Goal: Task Accomplishment & Management: Manage account settings

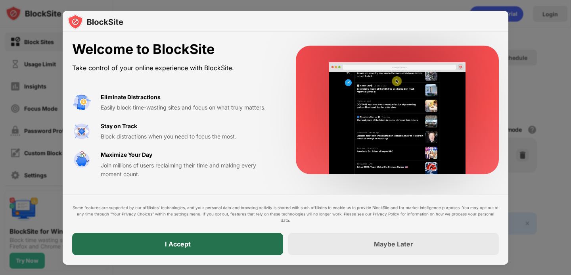
click at [141, 240] on div "I Accept" at bounding box center [177, 244] width 211 height 22
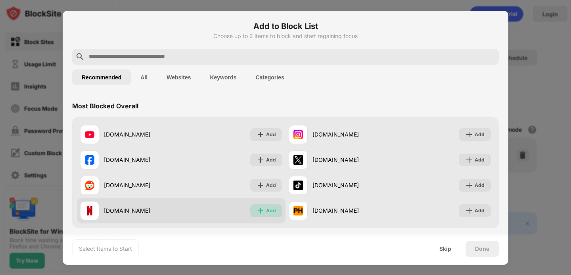
click at [262, 209] on img at bounding box center [260, 210] width 8 height 8
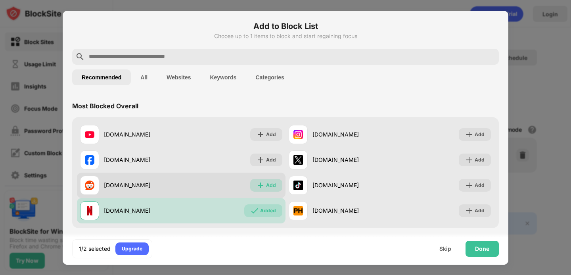
click at [269, 183] on div "Add" at bounding box center [271, 185] width 10 height 8
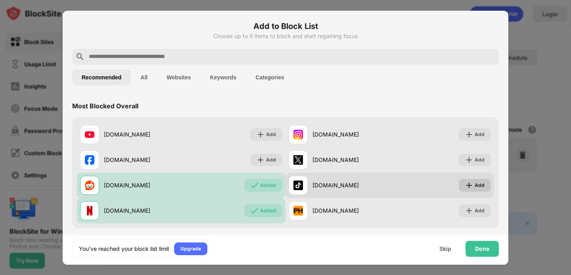
click at [467, 183] on img at bounding box center [469, 185] width 8 height 8
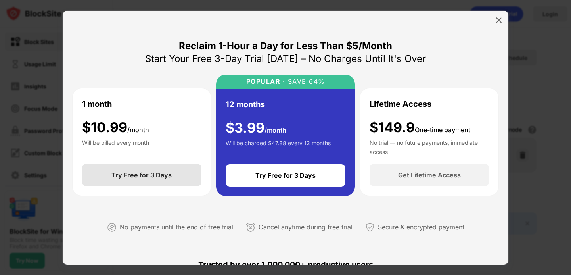
click at [127, 174] on div "Try Free for 3 Days" at bounding box center [141, 175] width 60 height 8
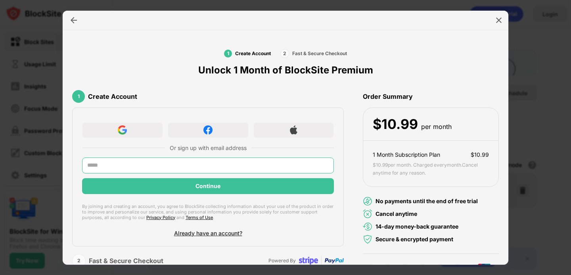
click at [155, 168] on input "text" at bounding box center [208, 165] width 252 height 16
type input "**********"
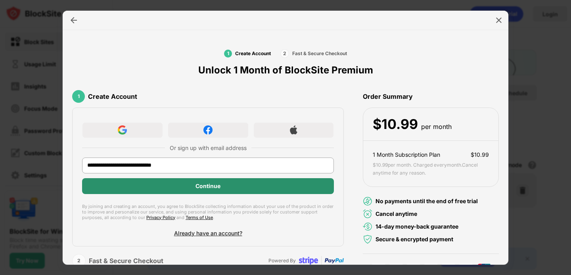
click at [240, 189] on div "Continue" at bounding box center [208, 186] width 252 height 16
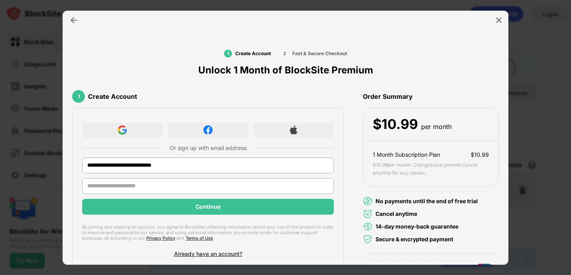
click at [240, 189] on input "text" at bounding box center [208, 186] width 252 height 16
type input "******"
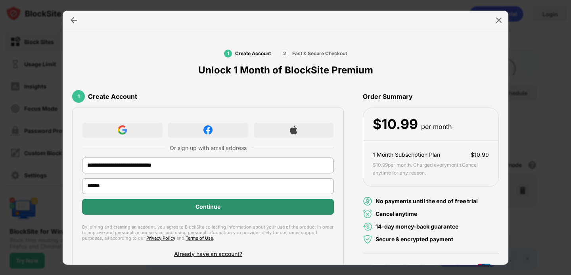
click at [198, 208] on div "Continue" at bounding box center [207, 206] width 25 height 6
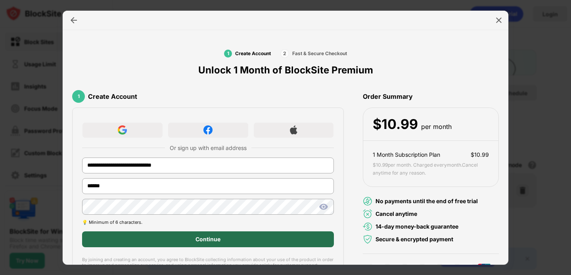
click at [207, 241] on div "Continue" at bounding box center [207, 239] width 25 height 6
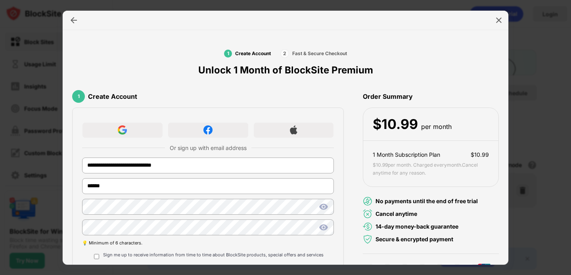
scroll to position [64, 0]
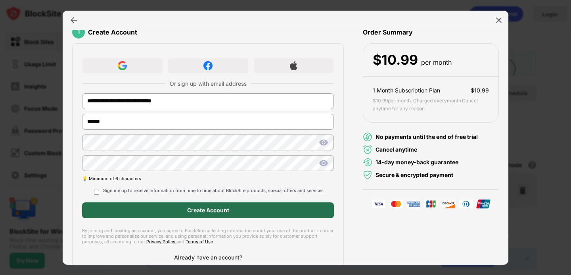
click at [177, 215] on div "Create Account" at bounding box center [208, 210] width 252 height 16
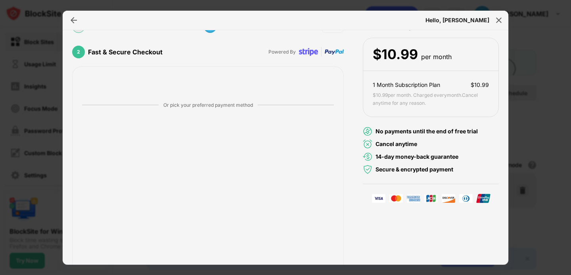
scroll to position [100, 0]
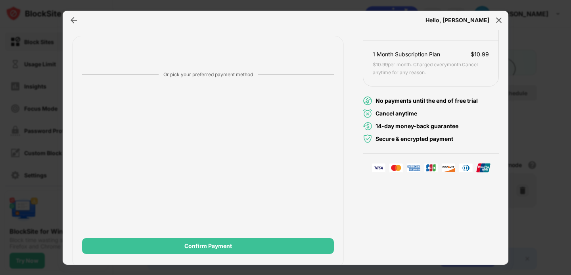
click at [356, 206] on div "Create Account M michal.paszkiewicz1991@gmail.com Edit 2 Fast & Secure Checkout…" at bounding box center [285, 127] width 426 height 284
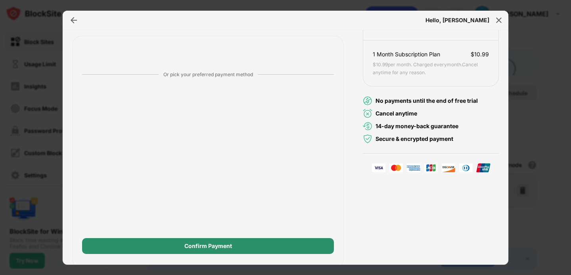
click at [235, 240] on div "Confirm Payment" at bounding box center [208, 246] width 252 height 16
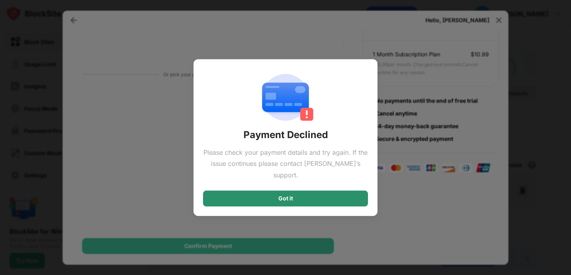
click at [299, 190] on div "Got it" at bounding box center [285, 198] width 165 height 16
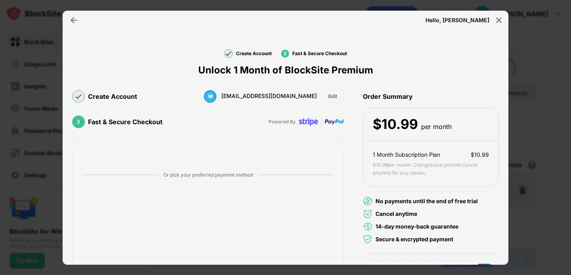
scroll to position [105, 0]
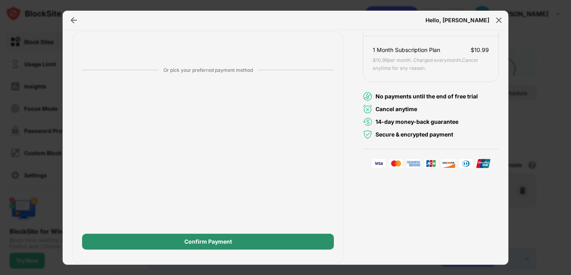
click at [224, 241] on div "Confirm Payment" at bounding box center [208, 241] width 48 height 6
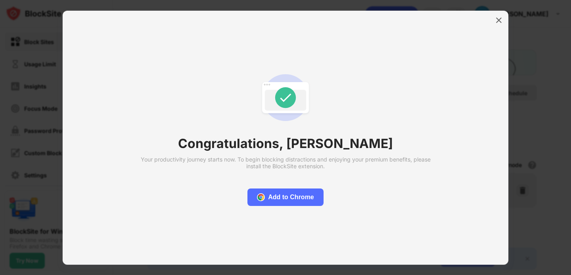
scroll to position [0, 0]
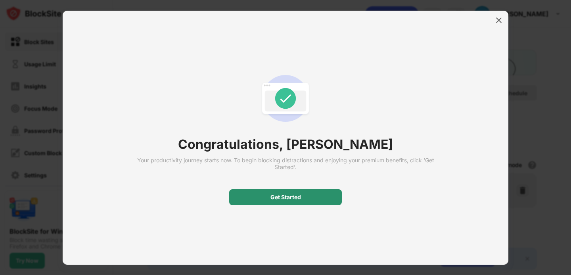
click at [306, 199] on div "Get Started" at bounding box center [285, 197] width 113 height 16
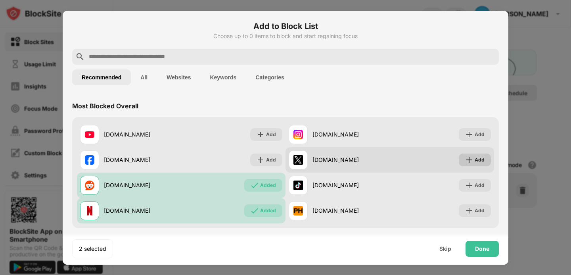
click at [475, 158] on div "Add" at bounding box center [479, 160] width 10 height 8
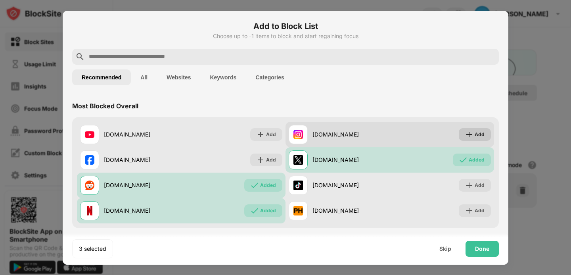
click at [477, 132] on div "Add" at bounding box center [479, 134] width 10 height 8
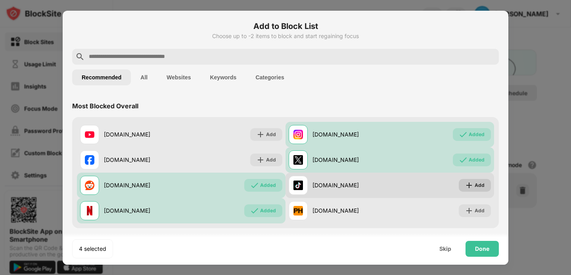
click at [470, 188] on img at bounding box center [469, 185] width 8 height 8
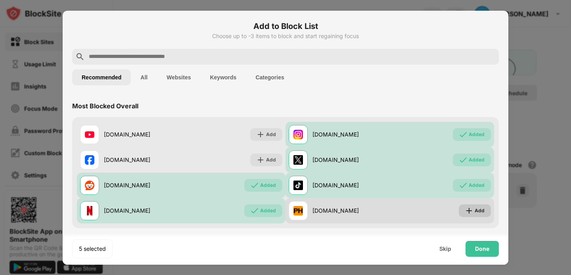
click at [478, 214] on div "Add" at bounding box center [479, 210] width 10 height 8
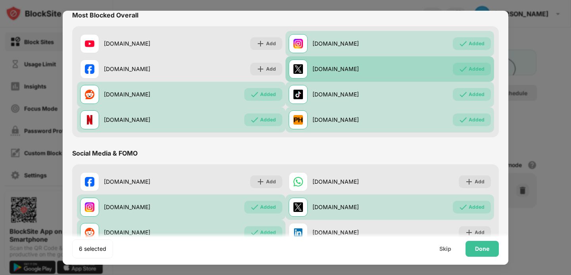
scroll to position [153, 0]
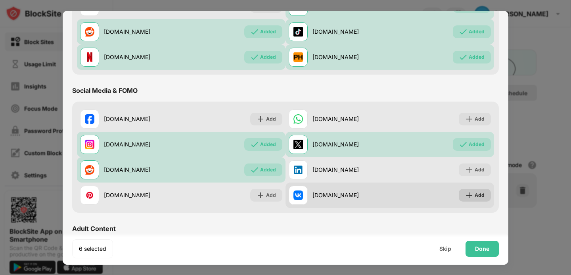
click at [477, 195] on div "Add" at bounding box center [479, 195] width 10 height 8
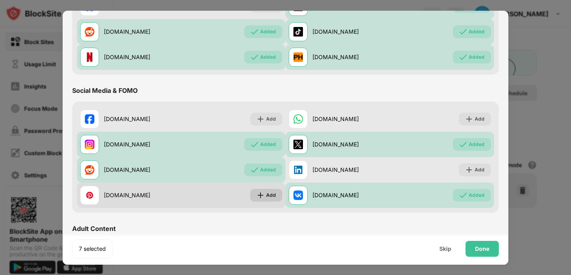
click at [265, 195] on div "Add" at bounding box center [266, 195] width 32 height 13
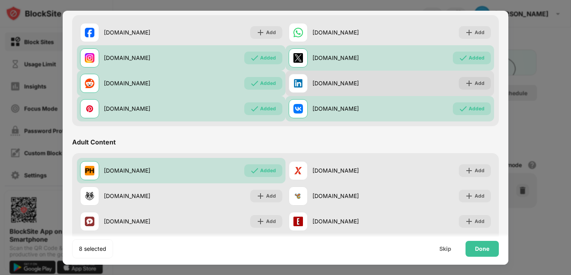
scroll to position [307, 0]
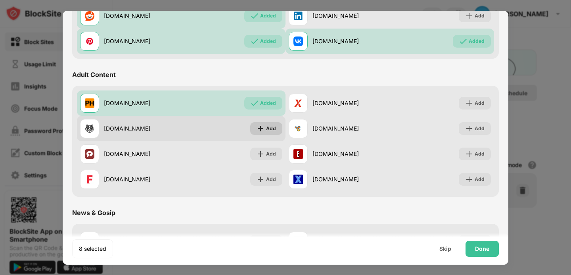
click at [275, 129] on div "Add" at bounding box center [271, 128] width 10 height 8
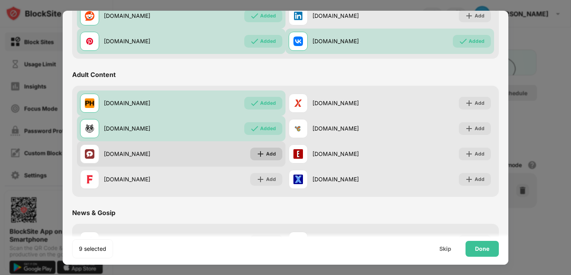
click at [274, 150] on div "Add" at bounding box center [271, 154] width 10 height 8
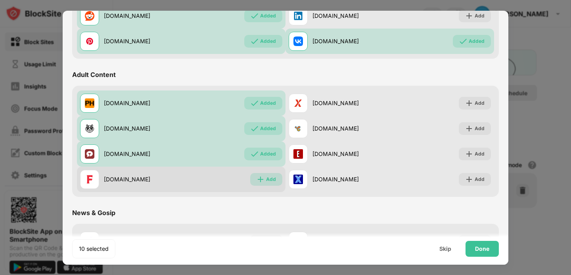
click at [270, 177] on div "Add" at bounding box center [271, 179] width 10 height 8
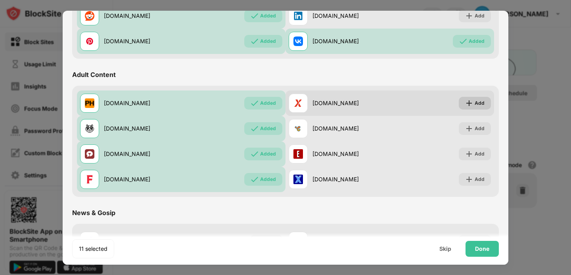
click at [482, 100] on div "Add" at bounding box center [479, 103] width 10 height 8
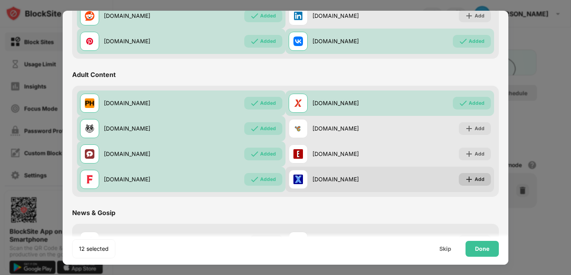
click at [476, 176] on div "Add" at bounding box center [479, 179] width 10 height 8
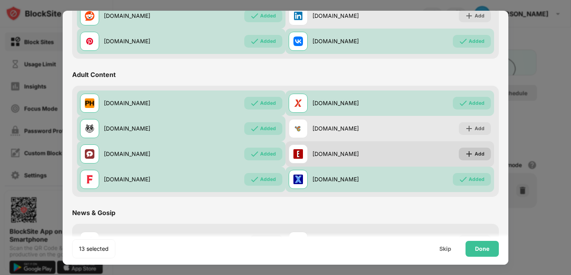
click at [470, 151] on img at bounding box center [469, 154] width 8 height 8
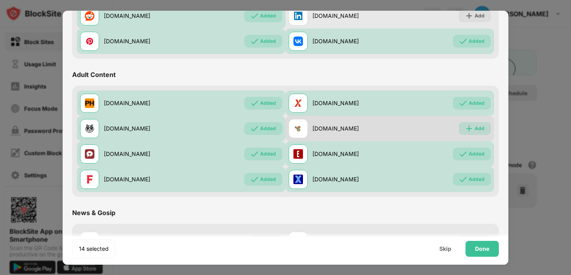
click at [471, 125] on img at bounding box center [469, 128] width 8 height 8
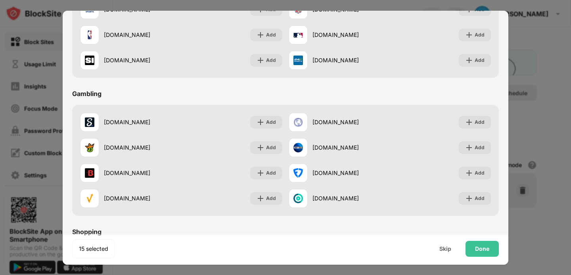
scroll to position [739, 0]
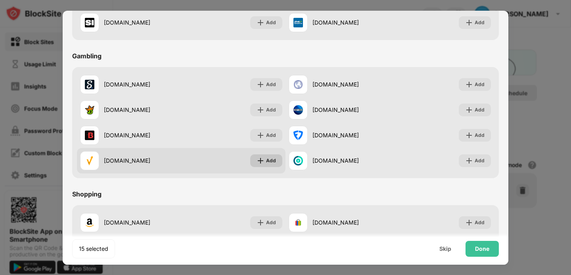
click at [271, 160] on div "Add" at bounding box center [271, 161] width 10 height 8
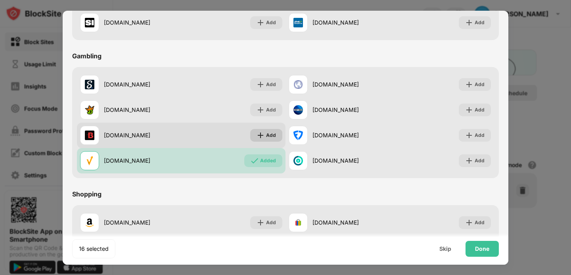
click at [265, 136] on div "Add" at bounding box center [266, 135] width 32 height 13
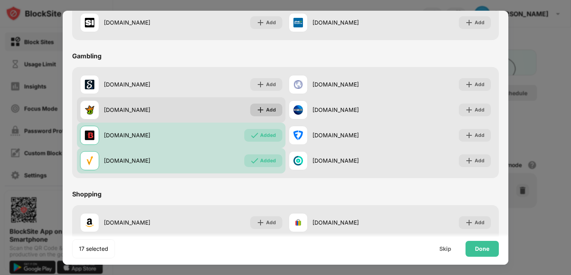
click at [262, 112] on img at bounding box center [260, 110] width 8 height 8
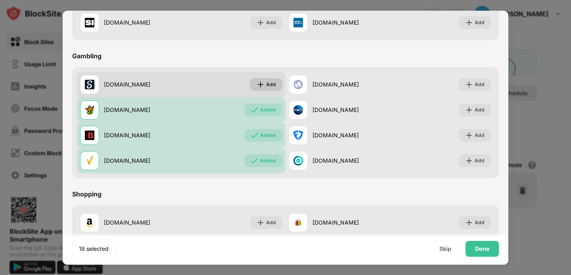
click at [262, 86] on img at bounding box center [260, 84] width 8 height 8
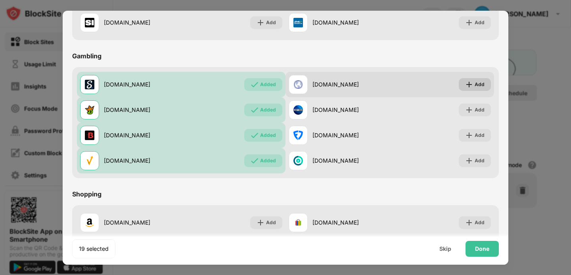
click at [462, 88] on div "Add" at bounding box center [474, 84] width 32 height 13
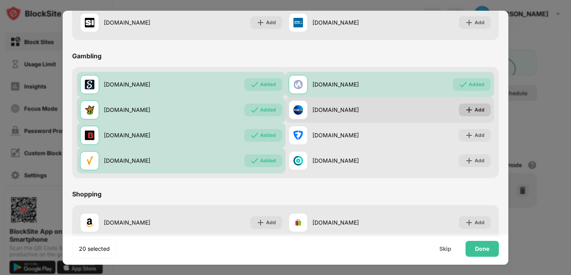
click at [477, 112] on div "Add" at bounding box center [479, 110] width 10 height 8
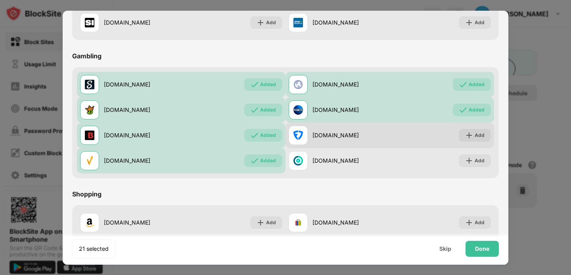
click at [475, 130] on div "Add" at bounding box center [474, 135] width 32 height 13
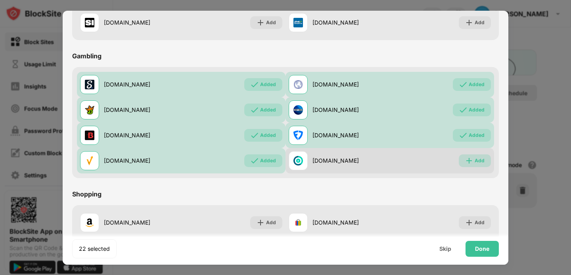
click at [473, 155] on div "Add" at bounding box center [474, 160] width 32 height 13
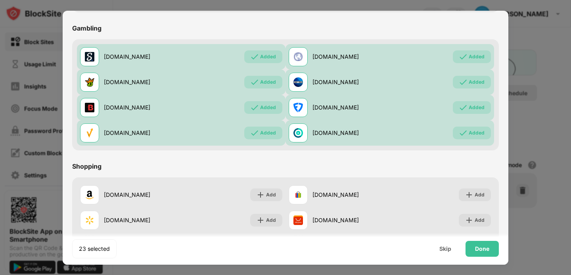
scroll to position [821, 0]
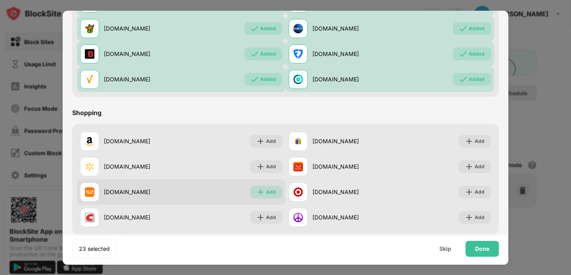
click at [268, 194] on div "Add" at bounding box center [271, 192] width 10 height 8
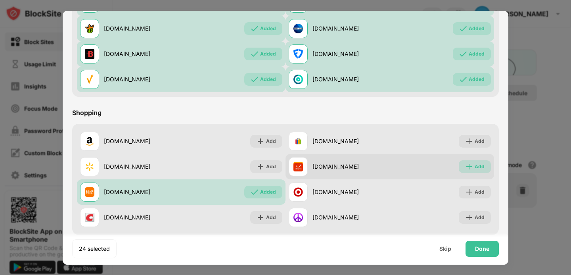
click at [475, 162] on div "Add" at bounding box center [479, 166] width 10 height 8
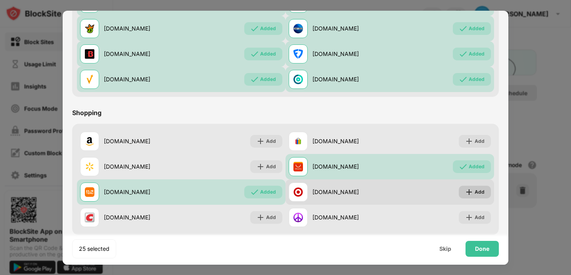
click at [463, 190] on div "Add" at bounding box center [474, 191] width 32 height 13
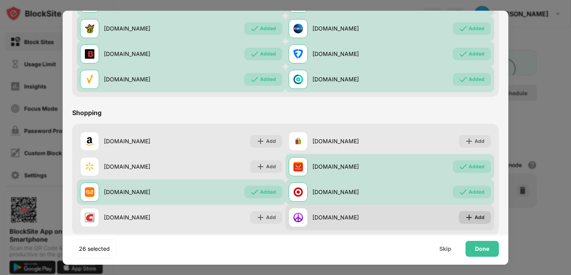
click at [472, 219] on img at bounding box center [469, 217] width 8 height 8
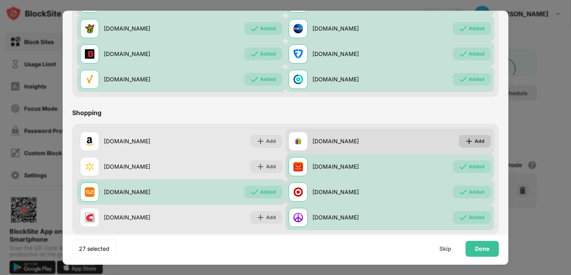
click at [470, 145] on img at bounding box center [469, 141] width 8 height 8
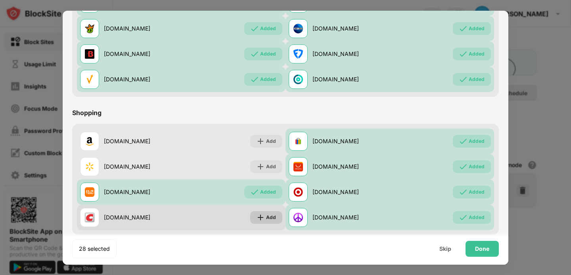
click at [259, 216] on img at bounding box center [260, 217] width 8 height 8
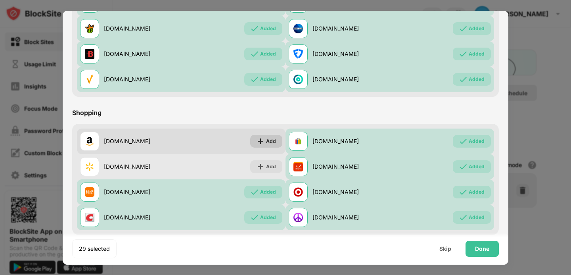
click at [271, 143] on div "Add" at bounding box center [271, 141] width 10 height 8
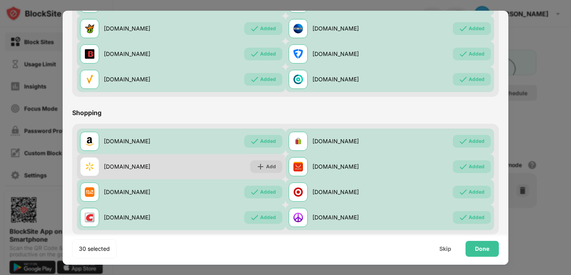
click at [267, 158] on div "walmart.com Add" at bounding box center [181, 166] width 208 height 25
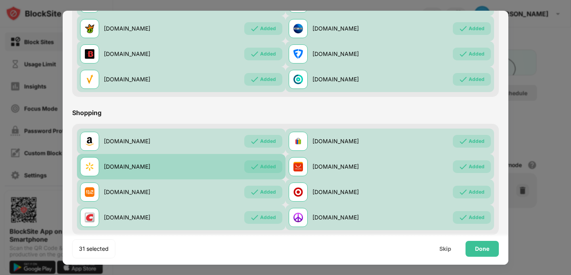
scroll to position [831, 0]
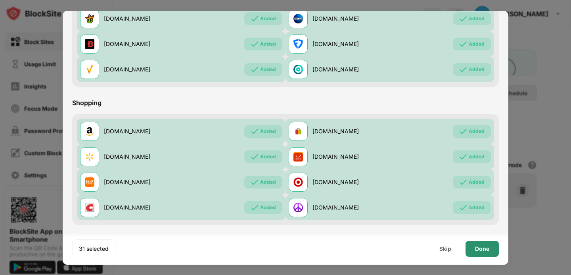
click at [485, 250] on div "Done" at bounding box center [482, 248] width 14 height 6
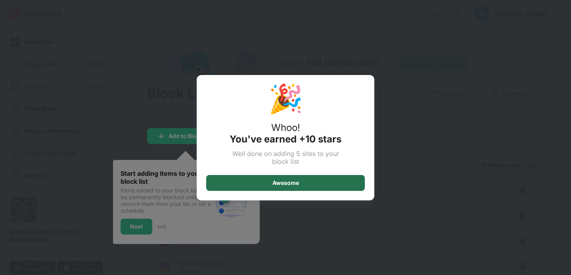
click at [265, 181] on div "Awesome" at bounding box center [285, 183] width 158 height 16
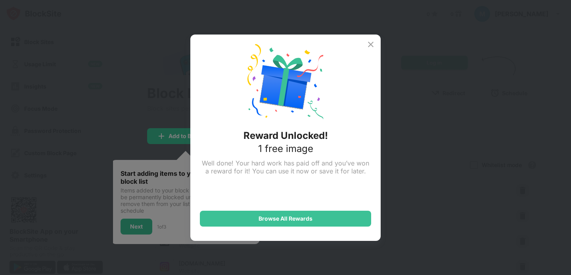
click at [370, 46] on img at bounding box center [371, 45] width 10 height 10
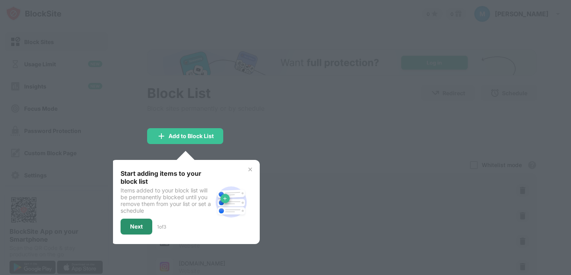
click at [137, 229] on div "Next" at bounding box center [136, 226] width 13 height 6
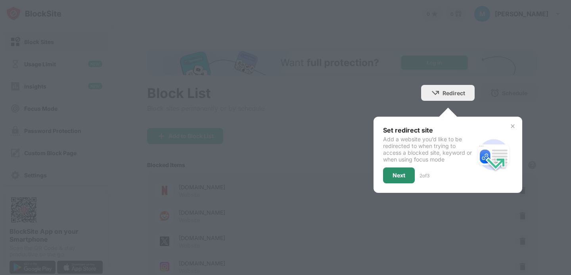
click at [393, 173] on div "Next" at bounding box center [398, 175] width 13 height 6
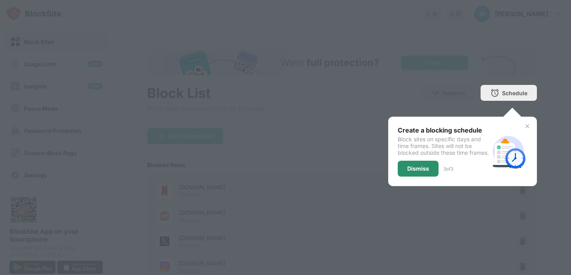
click at [413, 172] on div "Dismiss" at bounding box center [418, 168] width 22 height 6
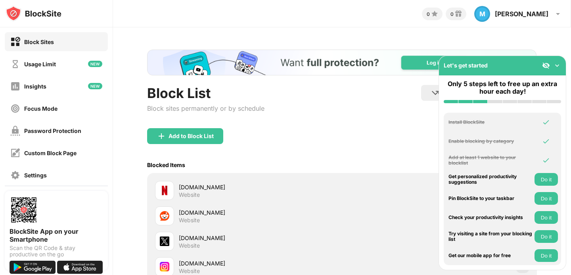
click at [550, 179] on button "Do it" at bounding box center [545, 179] width 23 height 13
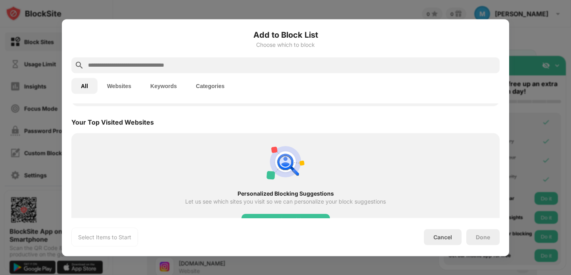
scroll to position [276, 0]
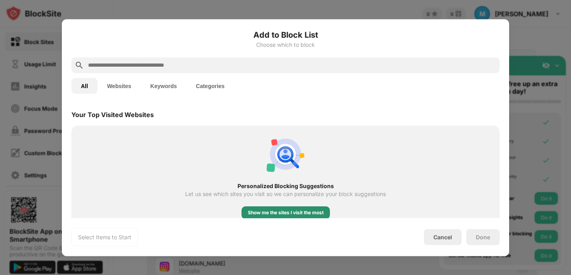
click at [312, 214] on div "Show me the sites I visit the most" at bounding box center [286, 212] width 76 height 8
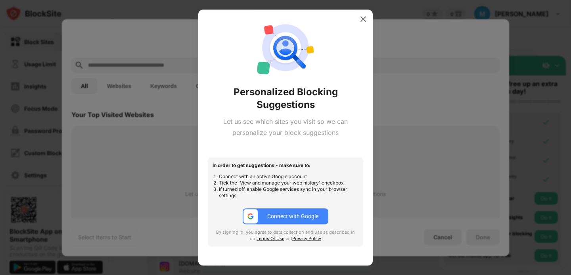
click at [313, 217] on div "Connect with Google" at bounding box center [292, 216] width 51 height 6
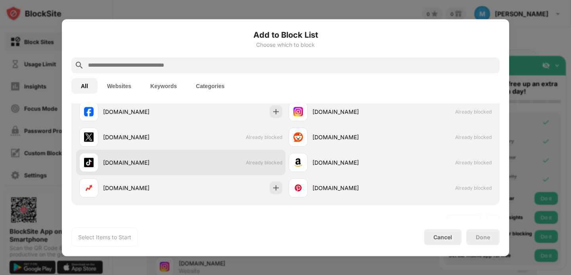
scroll to position [147, 0]
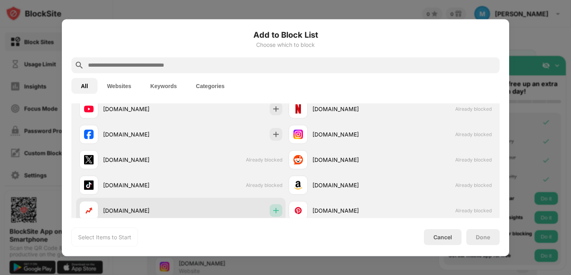
click at [274, 212] on img at bounding box center [276, 210] width 8 height 8
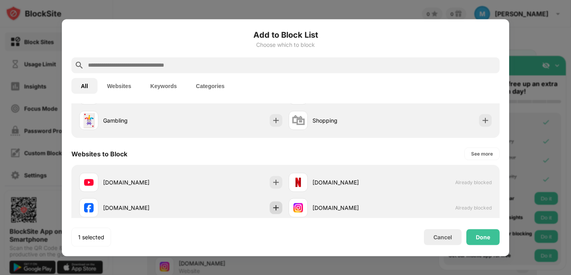
scroll to position [15, 0]
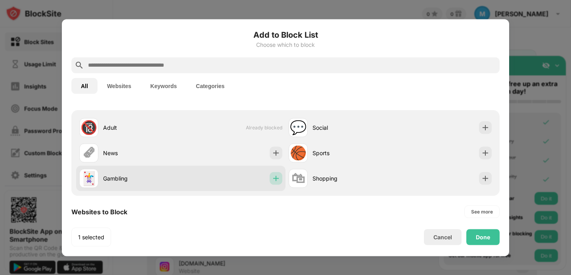
click at [275, 179] on img at bounding box center [276, 178] width 8 height 8
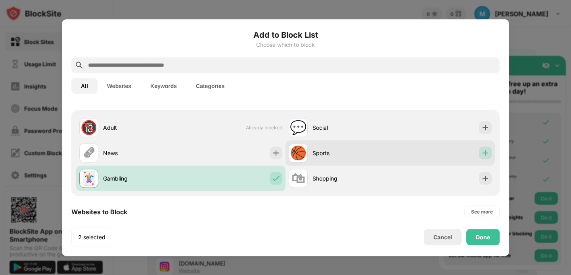
click at [485, 153] on img at bounding box center [485, 153] width 8 height 8
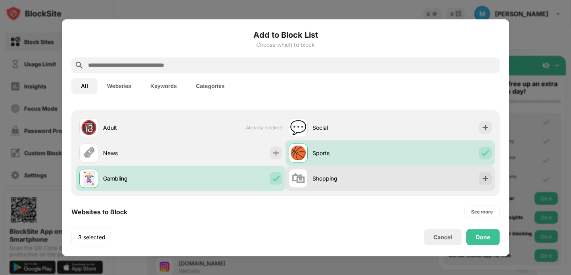
scroll to position [0, 0]
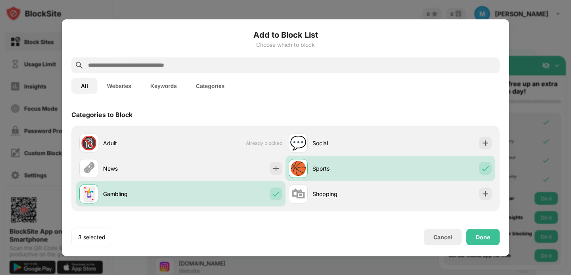
click at [124, 81] on button "Websites" at bounding box center [118, 86] width 43 height 16
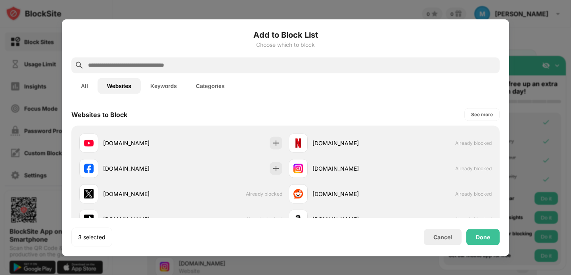
click at [170, 85] on button "Keywords" at bounding box center [164, 86] width 46 height 16
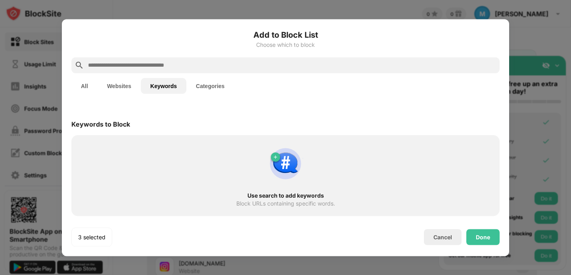
click at [207, 80] on button "Categories" at bounding box center [210, 86] width 48 height 16
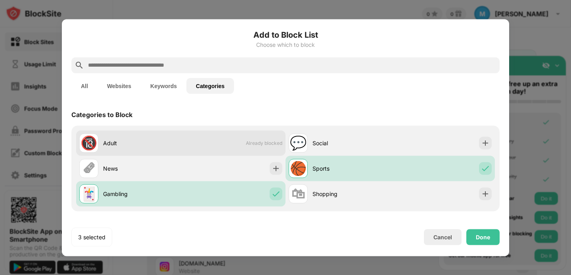
click at [258, 141] on span "Already blocked" at bounding box center [264, 143] width 36 height 6
click at [92, 140] on div "🔞" at bounding box center [88, 143] width 17 height 16
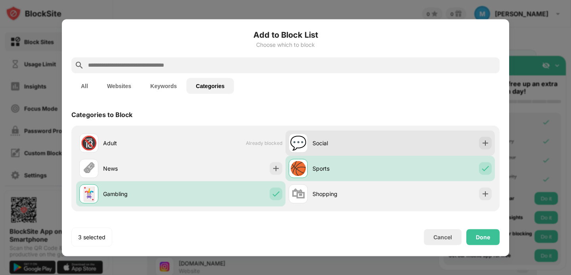
scroll to position [3, 0]
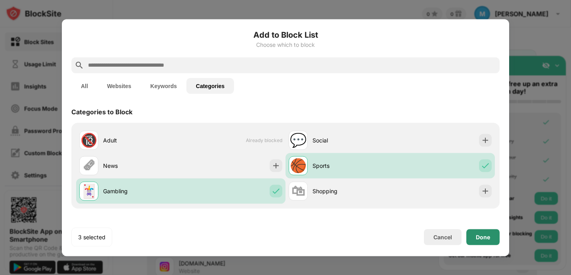
click at [481, 234] on div "Done" at bounding box center [482, 236] width 14 height 6
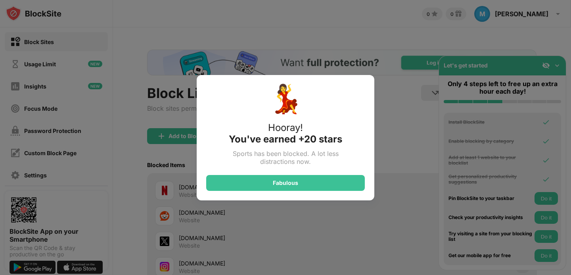
click at [550, 200] on div "💃 Hooray! You've earned +20 stars Sports has been blocked. A lot less distracti…" at bounding box center [285, 137] width 571 height 275
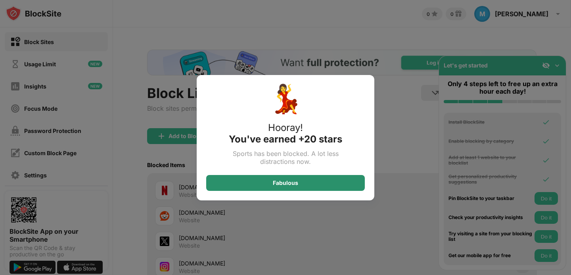
click at [304, 184] on div "Fabulous" at bounding box center [285, 183] width 158 height 16
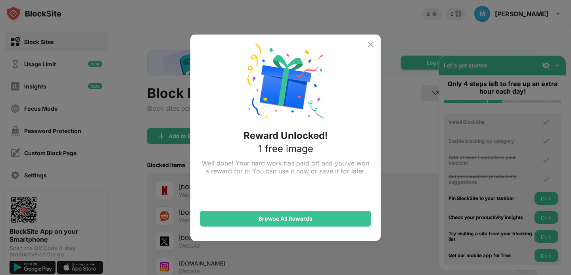
click at [372, 46] on img at bounding box center [371, 45] width 10 height 10
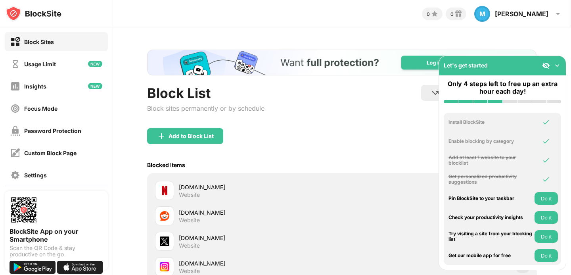
click at [542, 200] on button "Do it" at bounding box center [545, 198] width 23 height 13
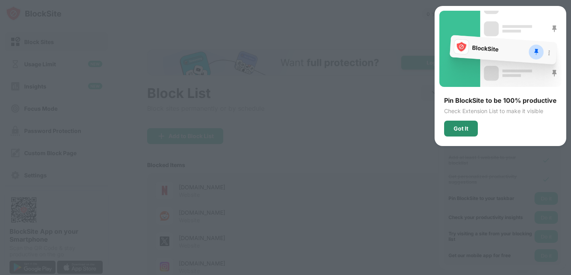
click at [468, 133] on div "Got It" at bounding box center [461, 128] width 34 height 16
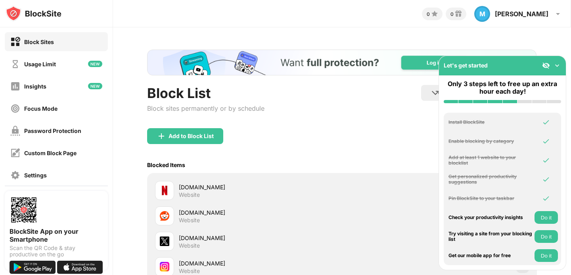
click at [548, 214] on button "Do it" at bounding box center [545, 217] width 23 height 13
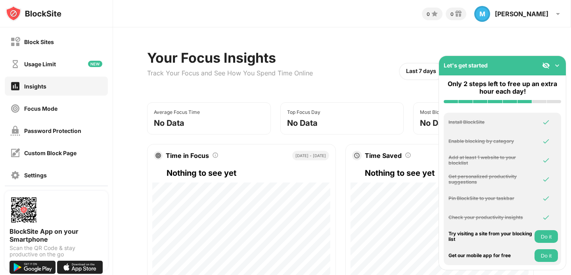
click at [549, 257] on button "Do it" at bounding box center [545, 255] width 23 height 13
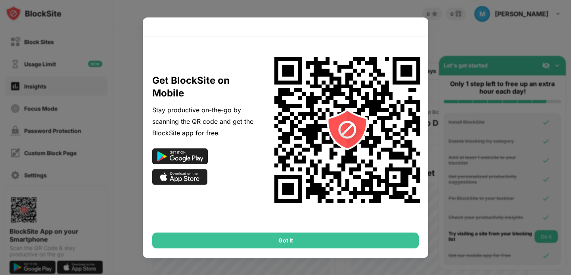
click at [340, 243] on div "Got It" at bounding box center [285, 240] width 266 height 16
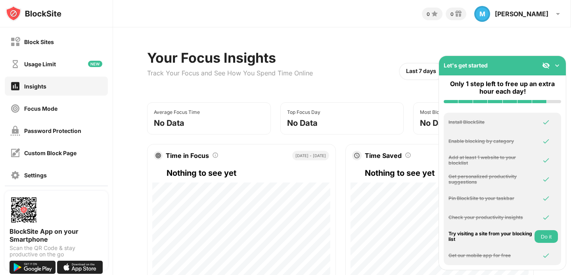
click at [546, 238] on button "Do it" at bounding box center [545, 236] width 23 height 13
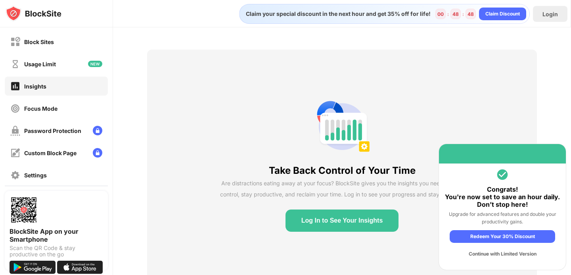
click at [487, 255] on div "Continue with Limited Version" at bounding box center [501, 253] width 105 height 13
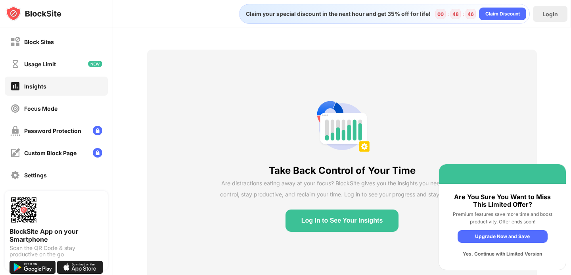
click at [497, 255] on div "Yes, Continue with Limited Version" at bounding box center [502, 253] width 90 height 13
click at [506, 250] on div "Yes, Continue with Limited Version" at bounding box center [502, 253] width 90 height 13
click at [533, 133] on div "Take Back Control of Your Time Are distractions eating away at your focus? Bloc…" at bounding box center [341, 165] width 389 height 230
click at [541, 16] on div "Login" at bounding box center [550, 14] width 34 height 16
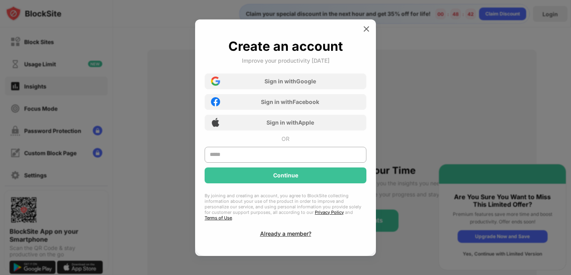
click at [309, 167] on div at bounding box center [285, 157] width 162 height 21
click at [302, 162] on input "text" at bounding box center [285, 155] width 162 height 16
type input "**********"
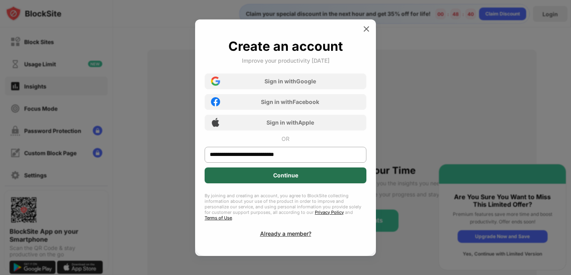
click at [296, 178] on div "Continue" at bounding box center [285, 175] width 25 height 6
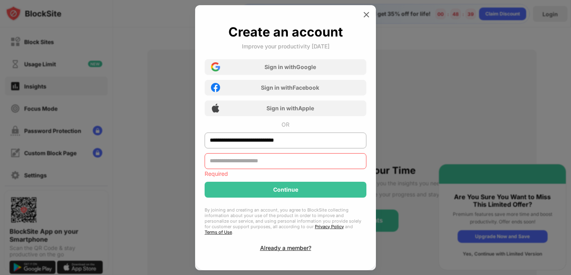
click at [282, 159] on div "**********" at bounding box center [285, 137] width 162 height 227
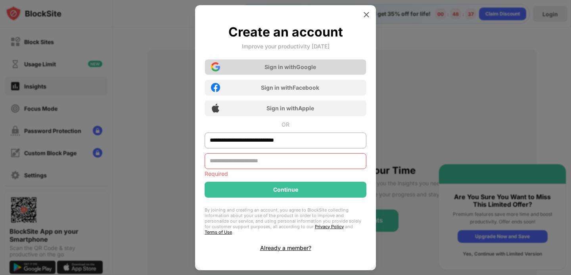
click at [313, 65] on div "Sign in with Google" at bounding box center [285, 67] width 162 height 16
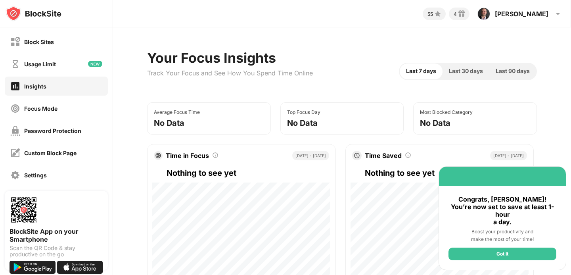
click at [489, 252] on div "Got It" at bounding box center [502, 253] width 108 height 13
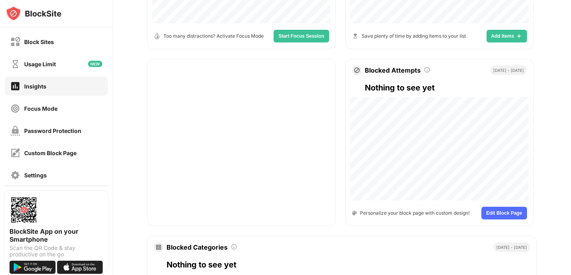
scroll to position [393, 0]
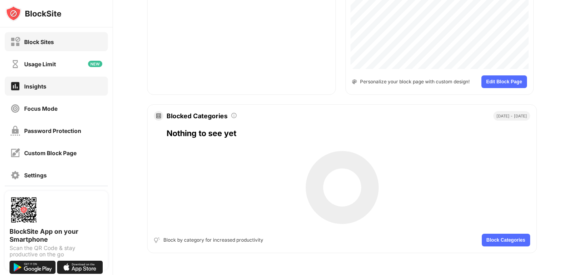
click at [81, 46] on div "Block Sites" at bounding box center [56, 41] width 103 height 19
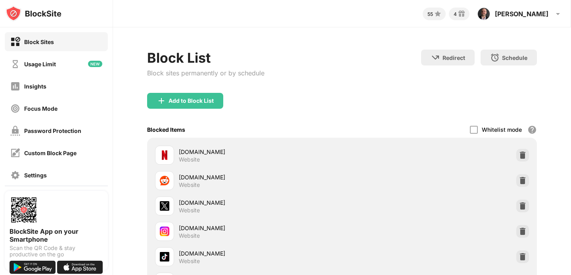
click at [334, 74] on div "Block List Block sites permanently or by schedule Redirect Choose a site to be …" at bounding box center [341, 71] width 389 height 43
click at [48, 59] on div "Usage Limit" at bounding box center [33, 64] width 46 height 10
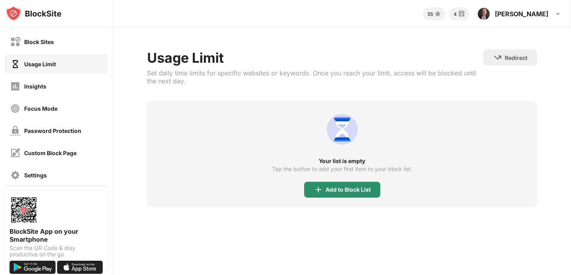
click at [320, 188] on img at bounding box center [318, 190] width 10 height 10
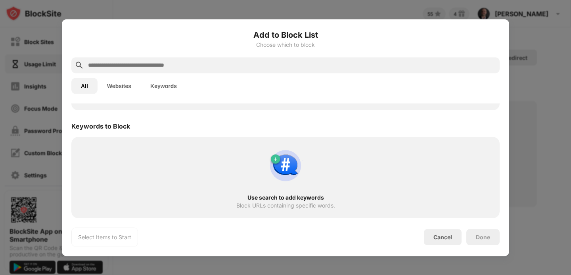
scroll to position [160, 0]
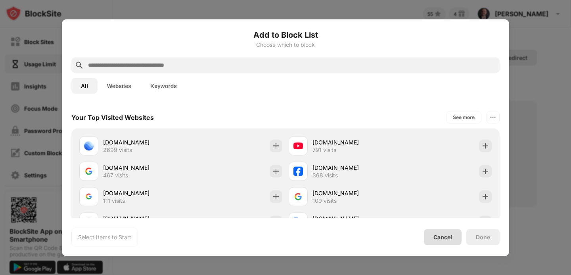
click at [453, 237] on div "Cancel" at bounding box center [443, 237] width 38 height 16
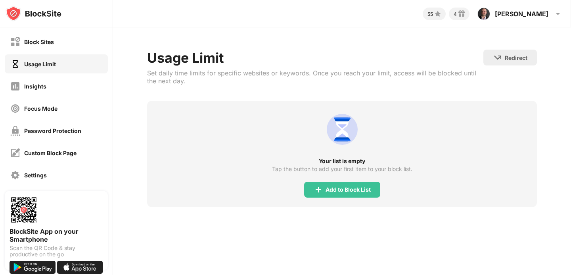
click at [13, 12] on img at bounding box center [34, 14] width 56 height 16
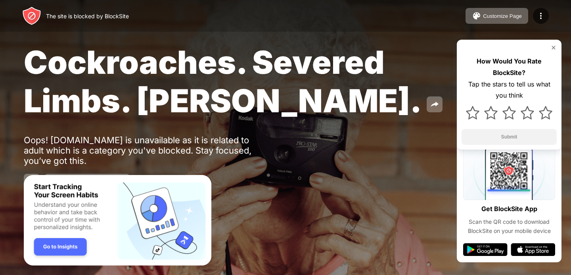
click at [553, 46] on img at bounding box center [553, 47] width 6 height 6
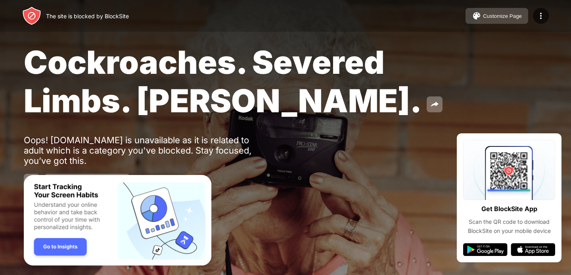
click at [489, 23] on button "Customize Page" at bounding box center [496, 16] width 63 height 16
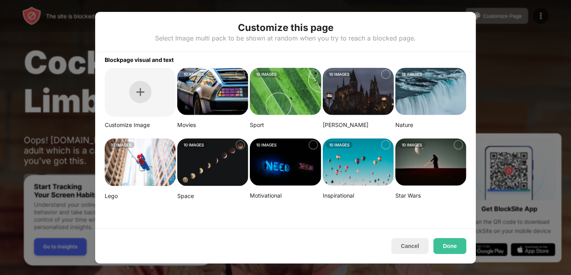
click at [143, 94] on img at bounding box center [140, 92] width 8 height 8
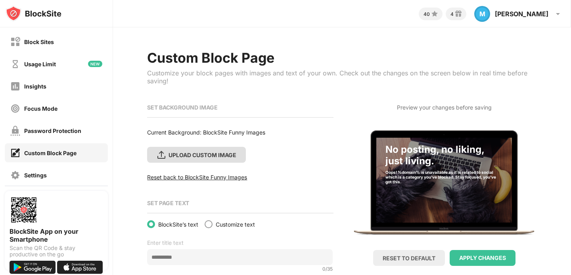
click at [221, 154] on div "UPLOAD CUSTOM IMAGE" at bounding box center [202, 154] width 68 height 7
click at [0, 0] on input "UPLOAD CUSTOM IMAGE" at bounding box center [0, 0] width 0 height 0
click at [183, 157] on div "UPLOAD CUSTOM IMAGE" at bounding box center [202, 154] width 68 height 7
click at [0, 0] on input "UPLOAD CUSTOM IMAGE" at bounding box center [0, 0] width 0 height 0
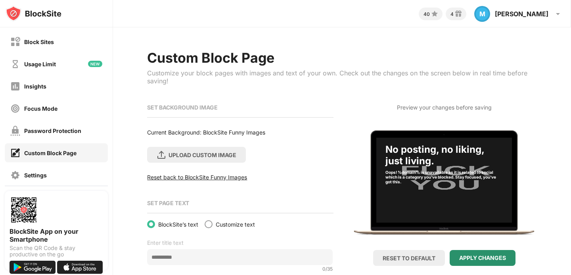
click at [475, 256] on div "APPLY CHANGES" at bounding box center [482, 257] width 47 height 6
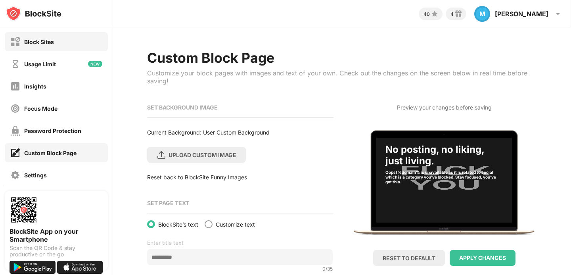
click at [65, 46] on div "Block Sites" at bounding box center [56, 41] width 103 height 19
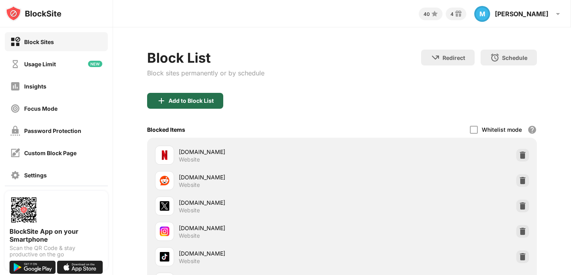
click at [217, 97] on div "Add to Block List" at bounding box center [185, 101] width 76 height 16
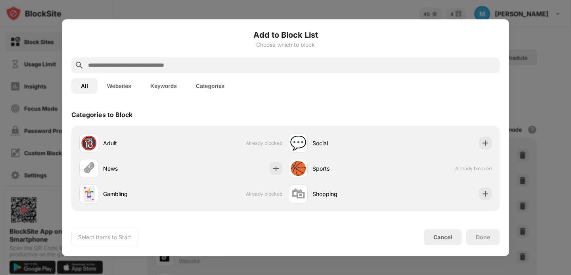
click at [172, 62] on input "text" at bounding box center [291, 65] width 409 height 10
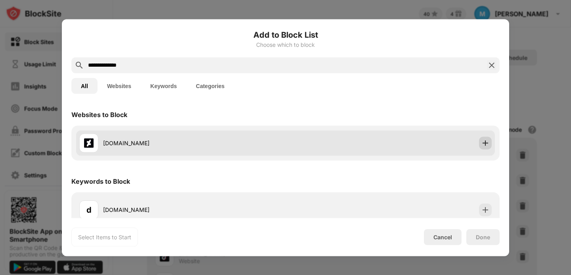
type input "**********"
click at [483, 142] on img at bounding box center [485, 143] width 8 height 8
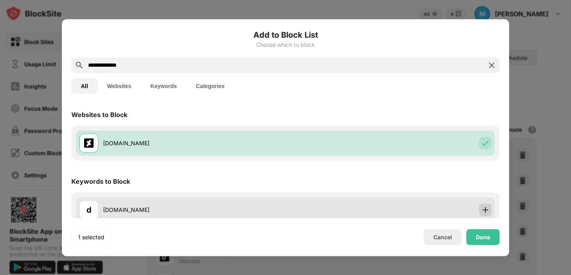
click at [484, 208] on img at bounding box center [485, 209] width 8 height 8
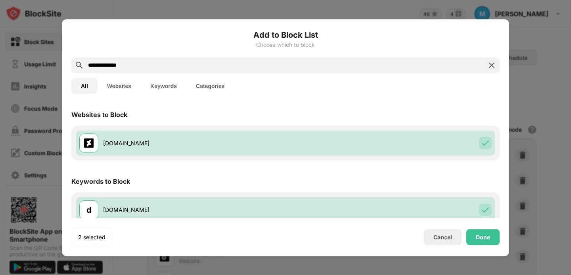
scroll to position [9, 0]
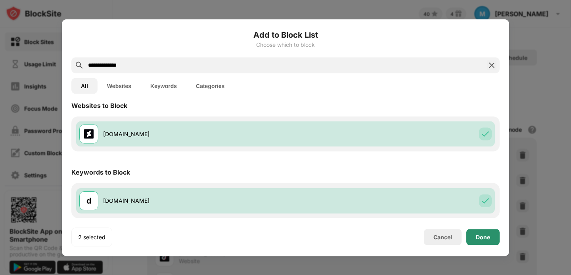
click at [487, 241] on div "Done" at bounding box center [482, 237] width 33 height 16
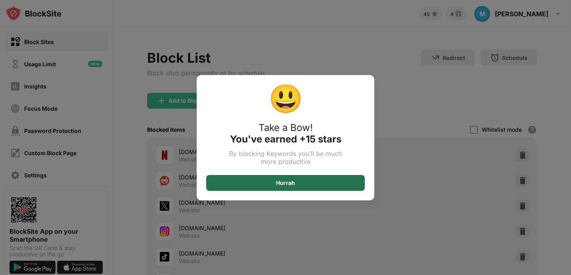
click at [303, 179] on div "Hurrah" at bounding box center [285, 183] width 158 height 16
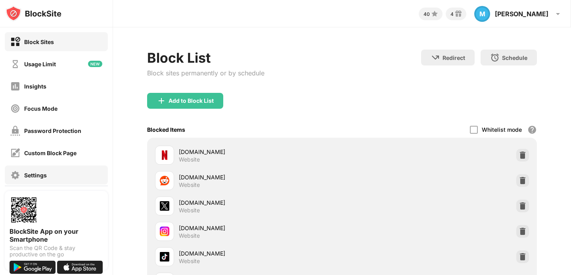
click at [58, 172] on div "Settings" at bounding box center [56, 174] width 103 height 19
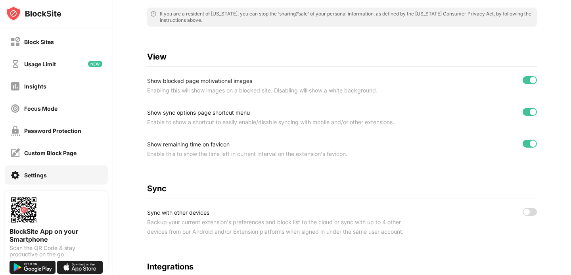
scroll to position [352, 0]
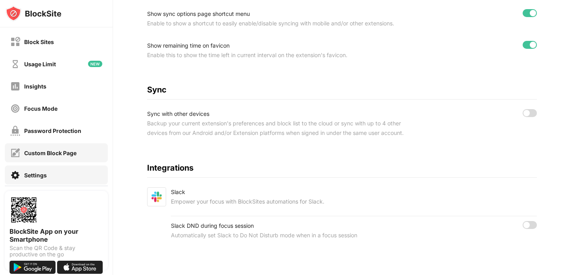
click at [61, 146] on div "Custom Block Page" at bounding box center [56, 152] width 103 height 19
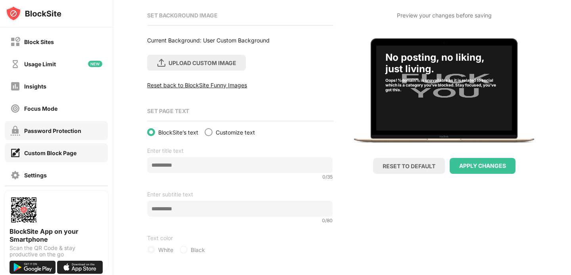
click at [56, 129] on div "Password Protection" at bounding box center [52, 130] width 57 height 7
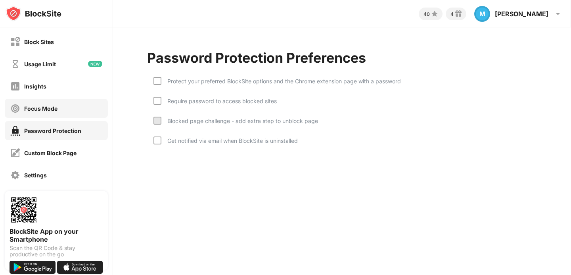
click at [57, 107] on div "Focus Mode" at bounding box center [56, 108] width 103 height 19
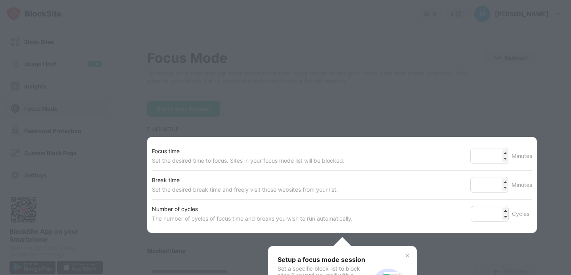
click at [265, 111] on div at bounding box center [285, 137] width 571 height 275
click at [409, 255] on img at bounding box center [407, 255] width 6 height 6
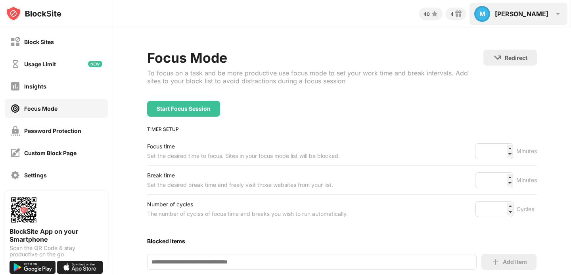
click at [559, 13] on img at bounding box center [558, 14] width 10 height 10
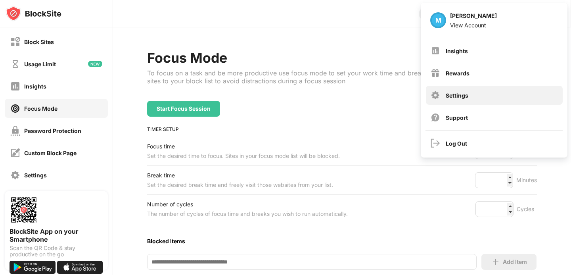
click at [461, 99] on div "Settings" at bounding box center [494, 95] width 137 height 19
